Goal: Information Seeking & Learning: Learn about a topic

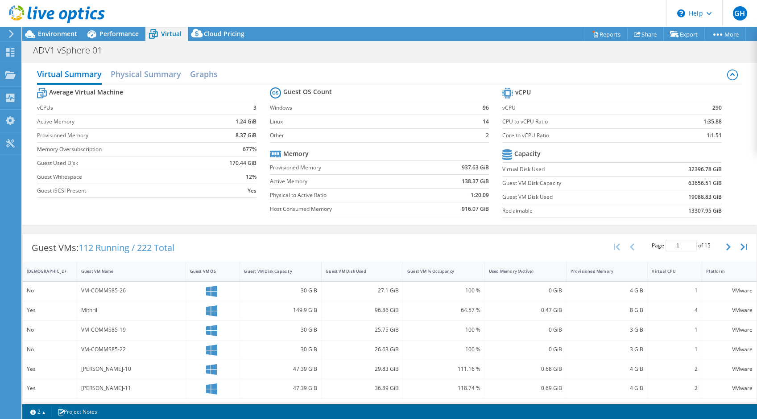
select select "USD"
click at [10, 145] on icon at bounding box center [10, 143] width 11 height 8
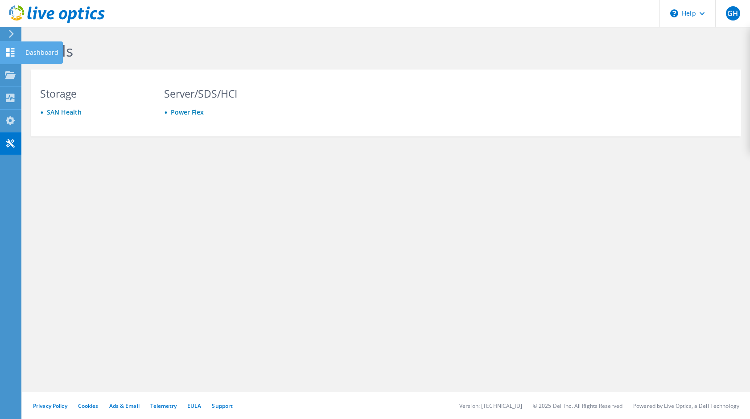
click at [12, 52] on icon at bounding box center [10, 52] width 11 height 8
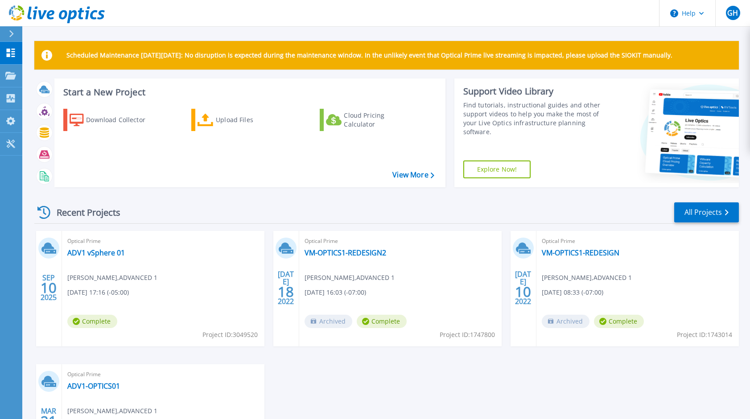
click at [13, 36] on icon at bounding box center [11, 33] width 5 height 7
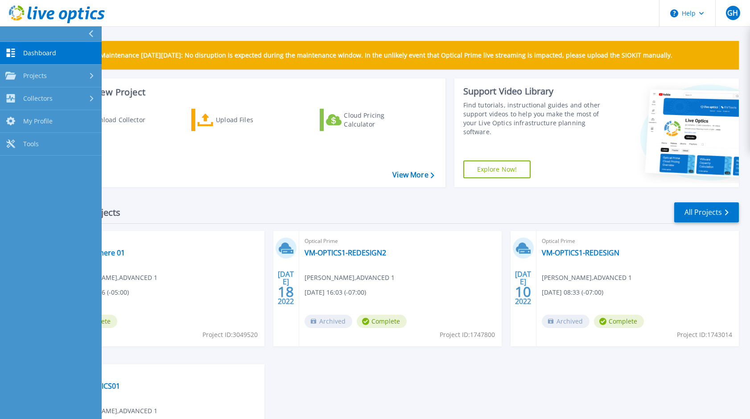
click at [92, 36] on icon at bounding box center [90, 33] width 5 height 7
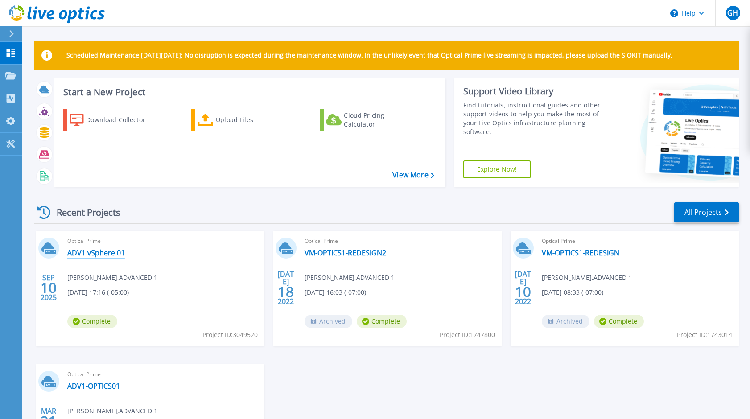
click at [92, 253] on link "ADV1 vSphere 01" at bounding box center [96, 253] width 58 height 9
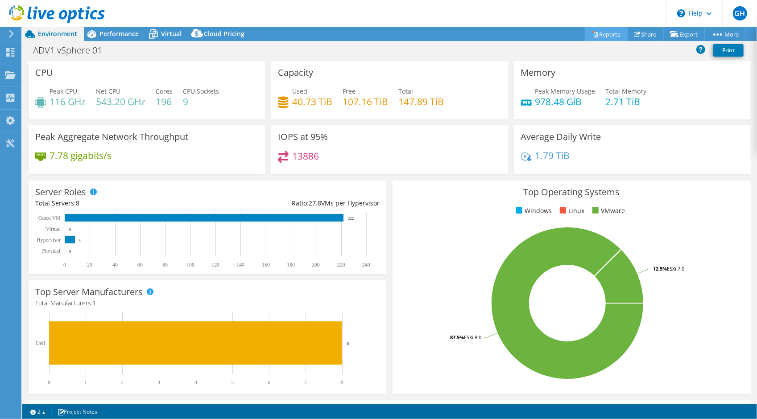
click at [604, 35] on link "Reports" at bounding box center [606, 34] width 43 height 14
select select "USD"
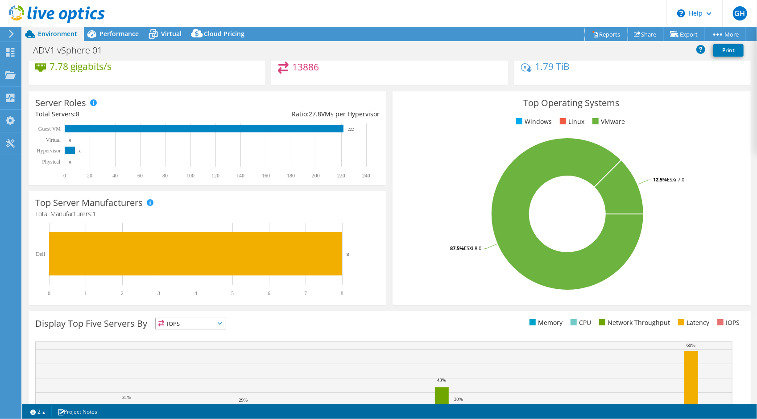
scroll to position [176, 0]
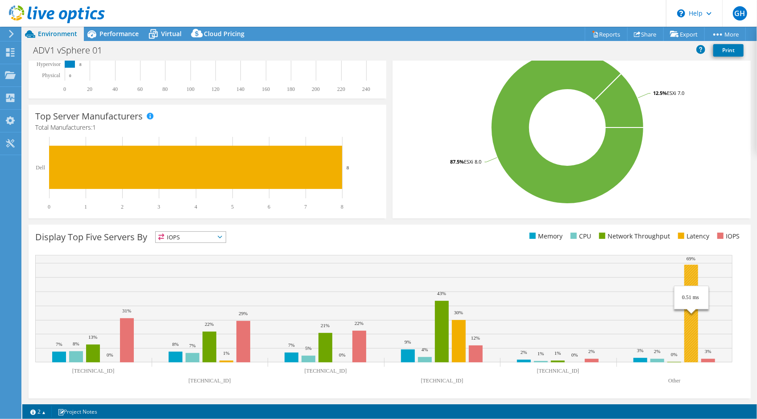
click at [691, 274] on rect at bounding box center [691, 314] width 14 height 98
click at [675, 380] on text "Other" at bounding box center [674, 381] width 12 height 6
click at [689, 339] on rect at bounding box center [691, 314] width 14 height 98
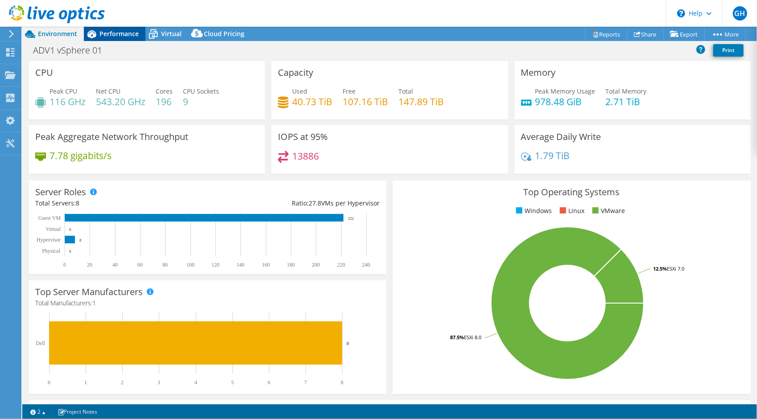
click at [119, 34] on span "Performance" at bounding box center [118, 33] width 39 height 8
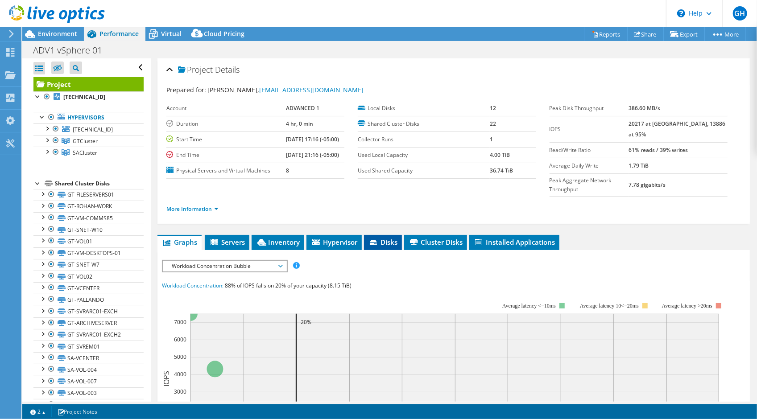
click at [379, 240] on icon at bounding box center [374, 243] width 9 height 6
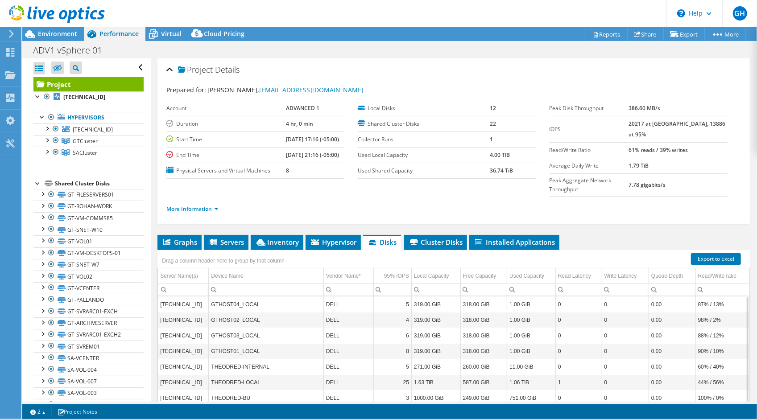
scroll to position [53, 0]
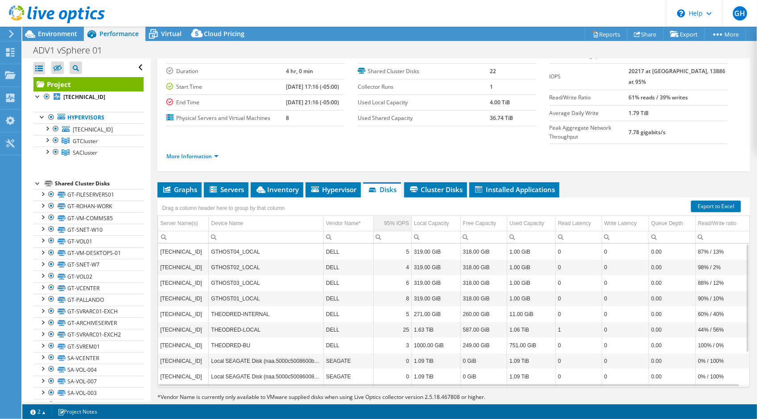
click at [396, 218] on div "95% IOPS" at bounding box center [396, 223] width 25 height 11
click at [232, 244] on td "THEODRED-LOCAL" at bounding box center [266, 252] width 115 height 16
click at [180, 244] on td "192.168.175.6" at bounding box center [183, 252] width 51 height 16
click at [495, 185] on span "Installed Applications" at bounding box center [514, 189] width 81 height 9
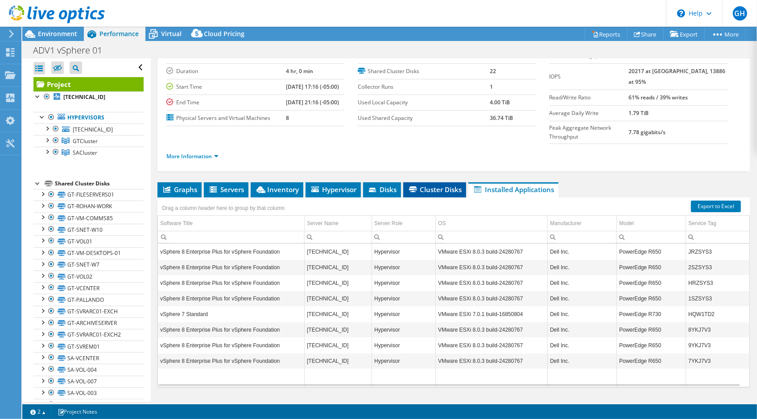
click at [438, 185] on span "Cluster Disks" at bounding box center [435, 189] width 54 height 9
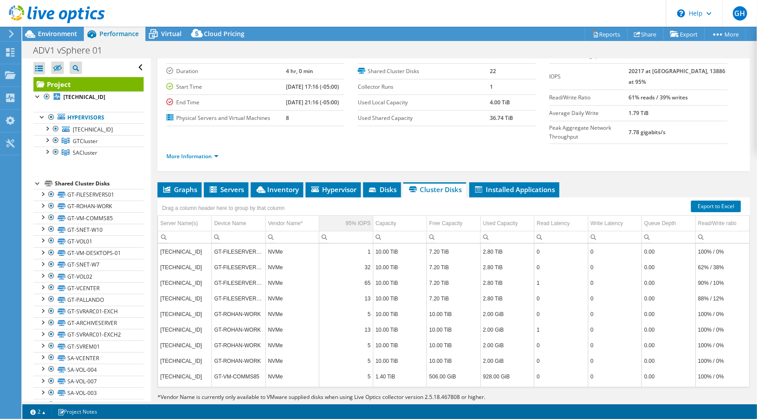
click at [352, 218] on div "95% IOPS" at bounding box center [358, 223] width 25 height 11
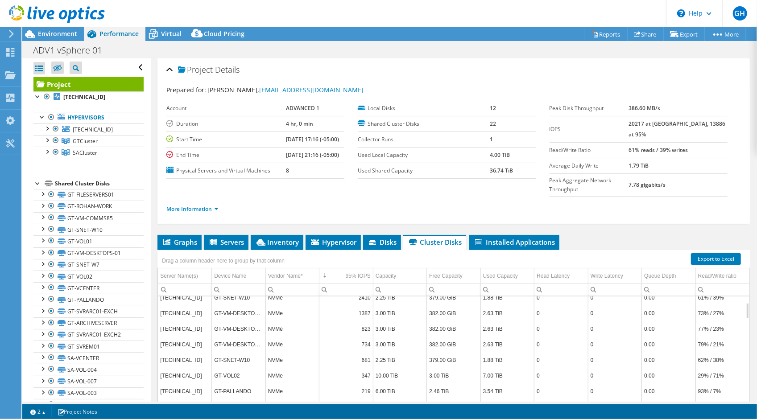
scroll to position [0, 0]
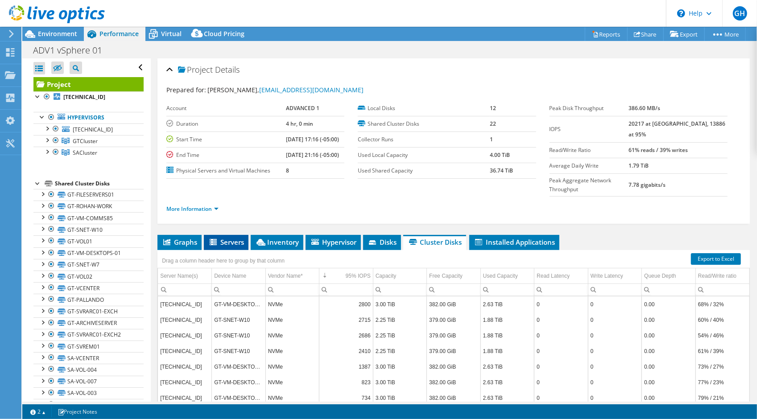
click at [232, 235] on li "Servers" at bounding box center [226, 242] width 45 height 15
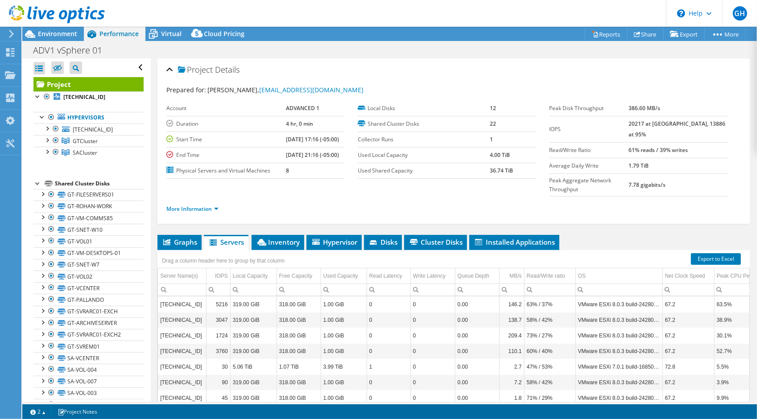
scroll to position [53, 0]
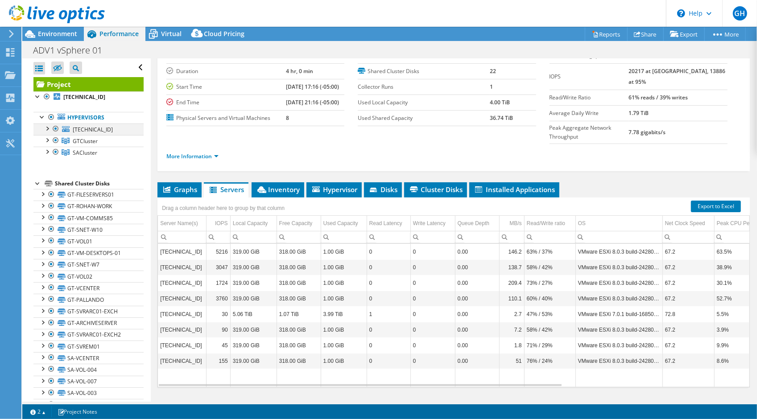
click at [47, 129] on div at bounding box center [46, 128] width 9 height 9
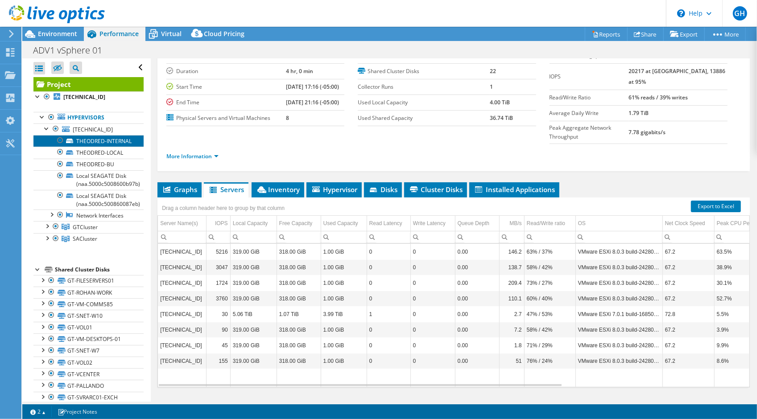
click at [89, 141] on link "THEODRED-INTERNAL" at bounding box center [88, 141] width 110 height 12
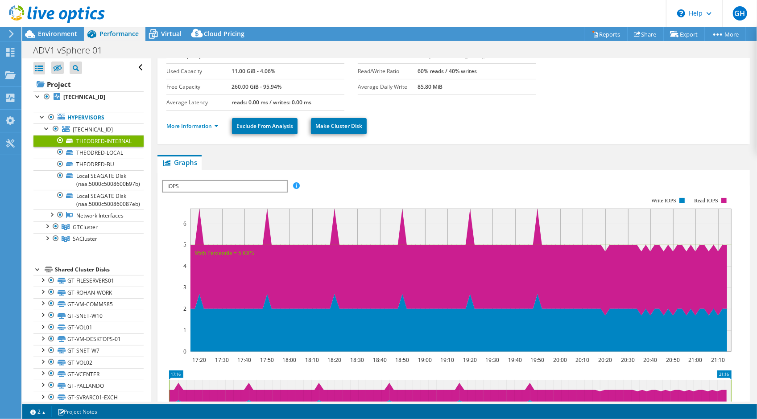
scroll to position [8, 0]
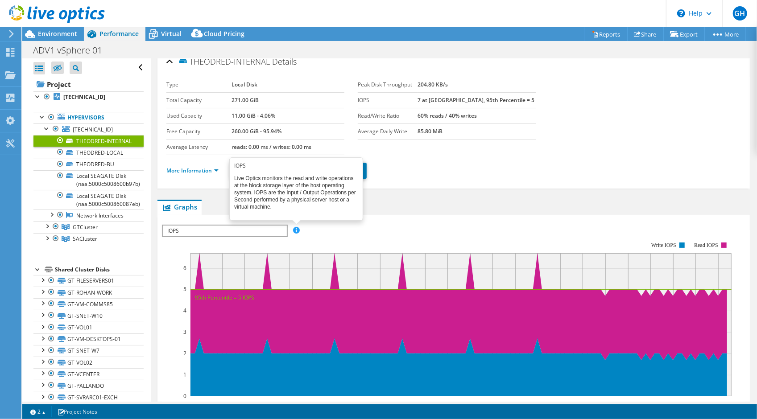
click at [299, 230] on span at bounding box center [296, 230] width 6 height 6
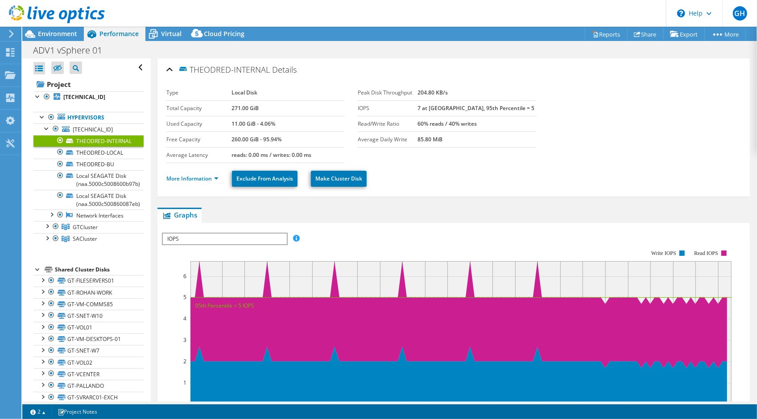
scroll to position [45, 0]
